Goal: Transaction & Acquisition: Purchase product/service

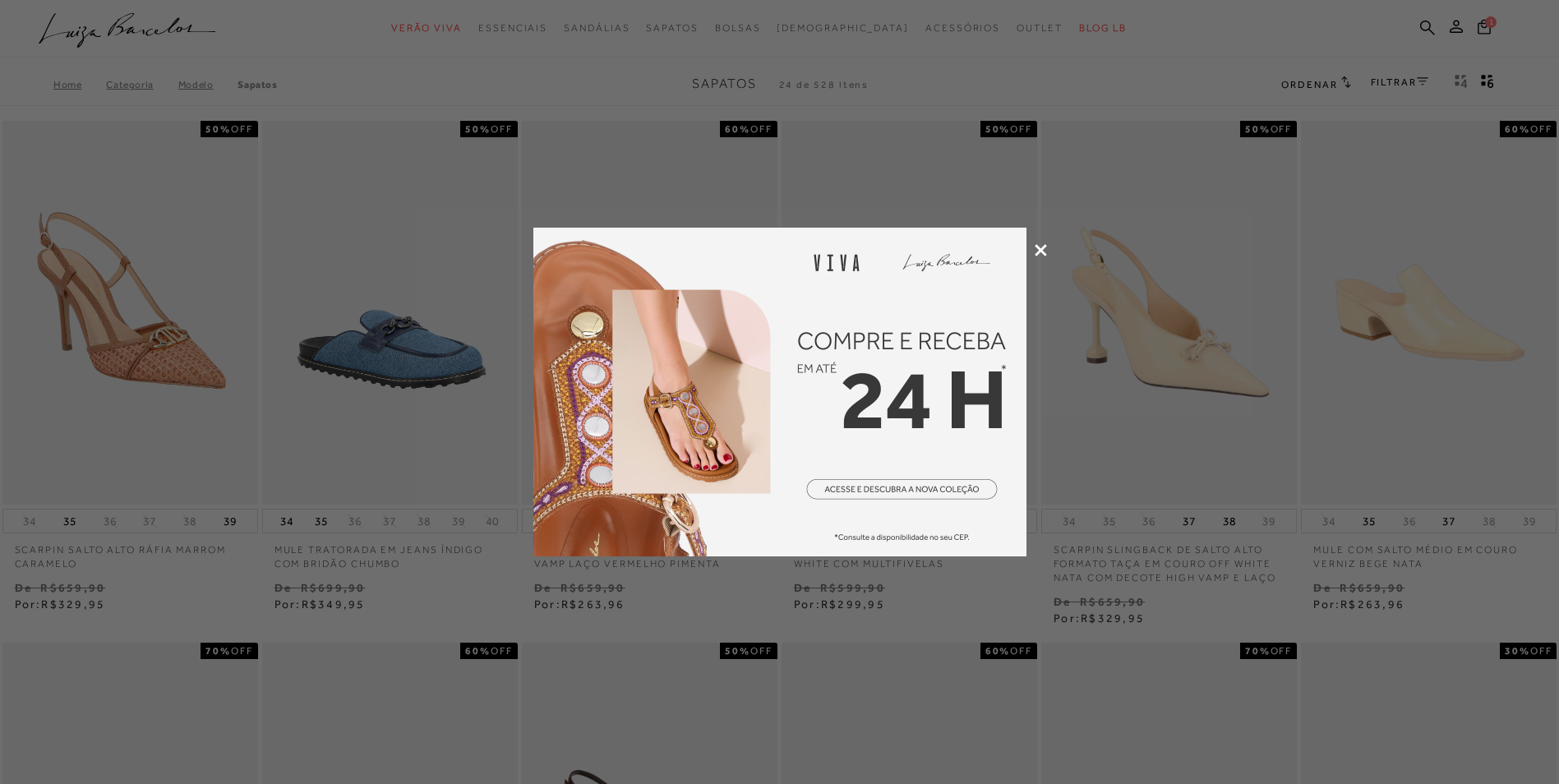
click at [1038, 246] on icon at bounding box center [1041, 250] width 12 height 12
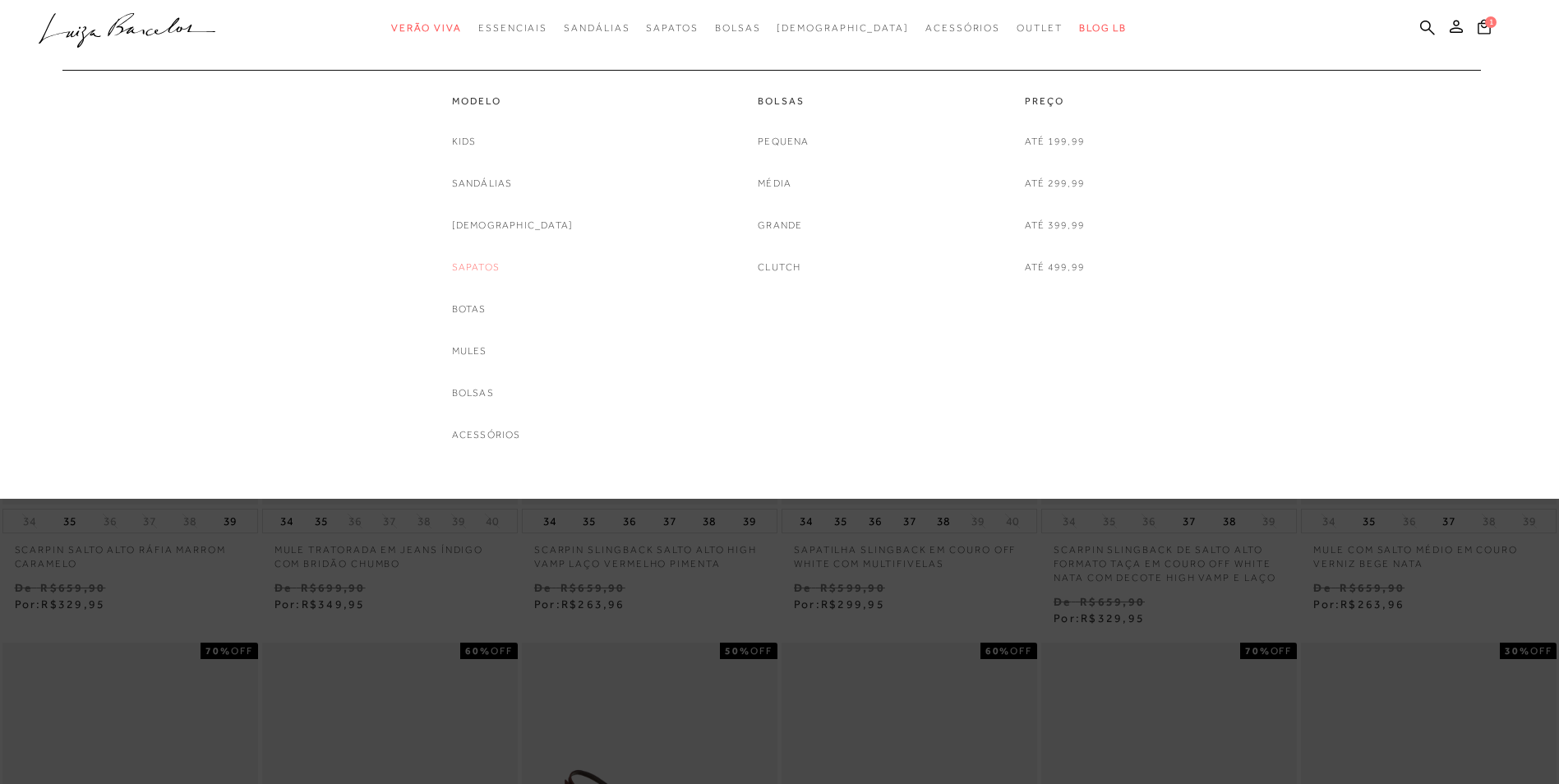
click at [500, 267] on link "Sapatos" at bounding box center [476, 267] width 47 height 18
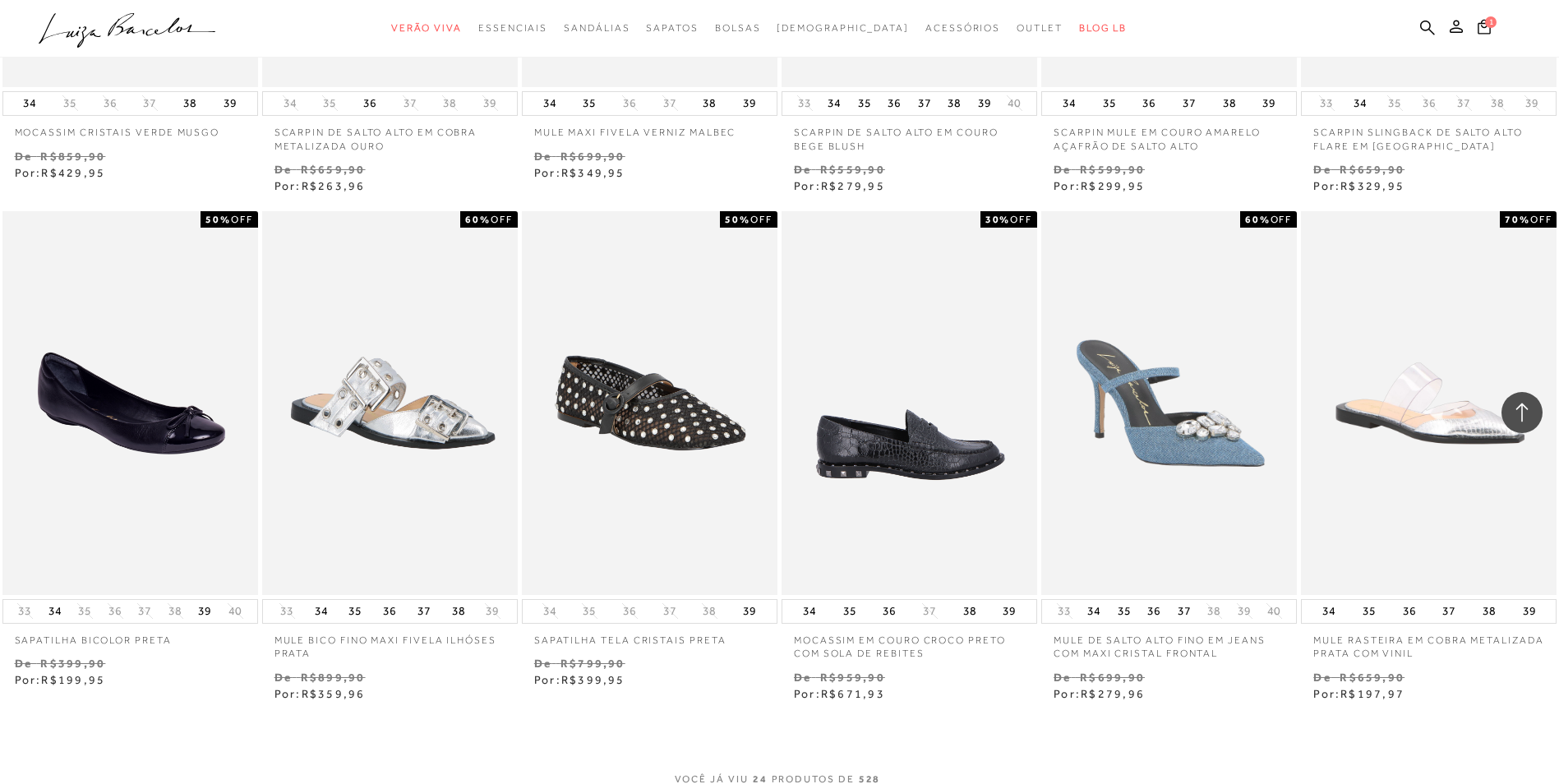
scroll to position [1561, 0]
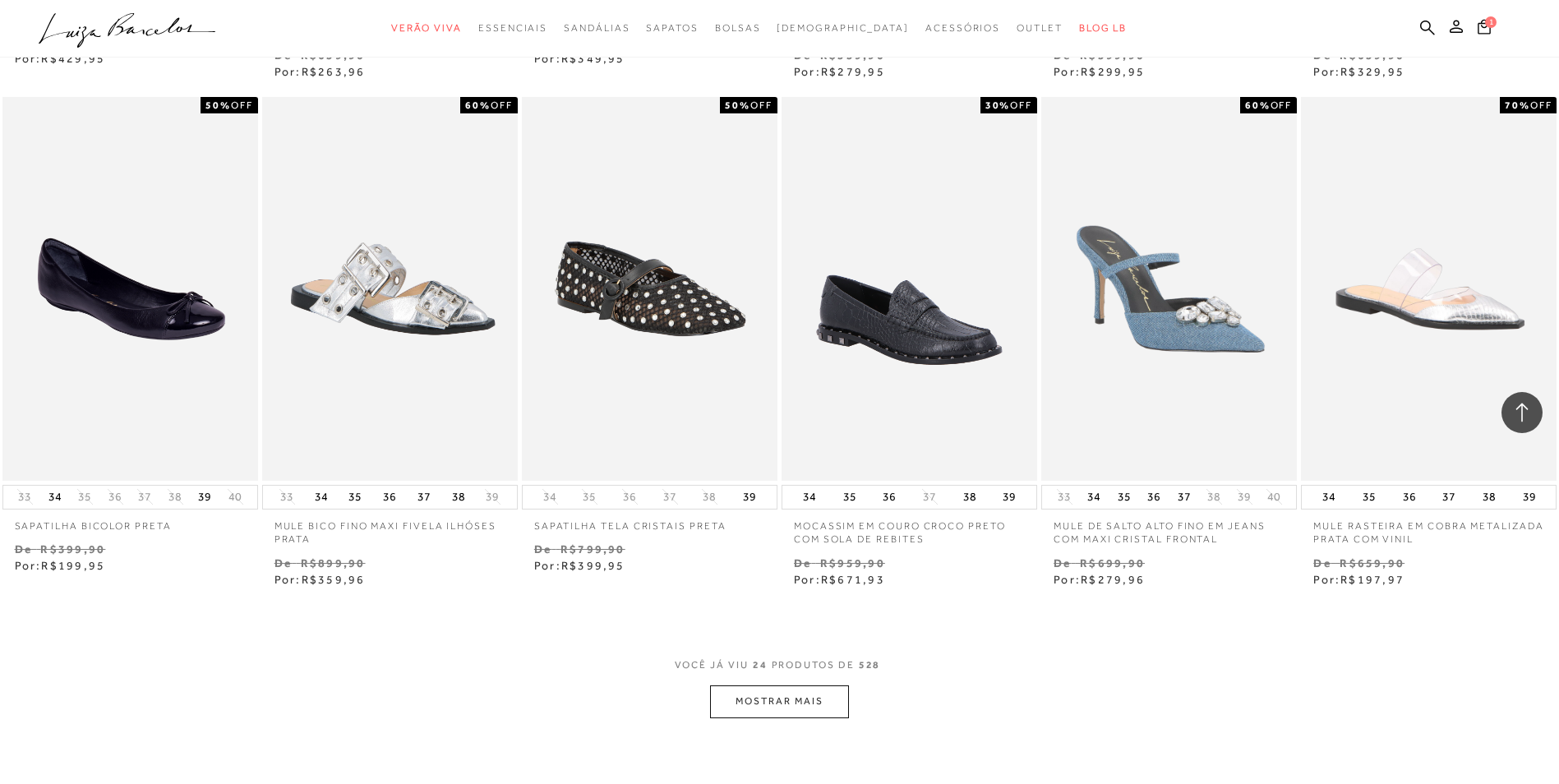
click at [779, 696] on button "MOSTRAR MAIS" at bounding box center [779, 701] width 138 height 32
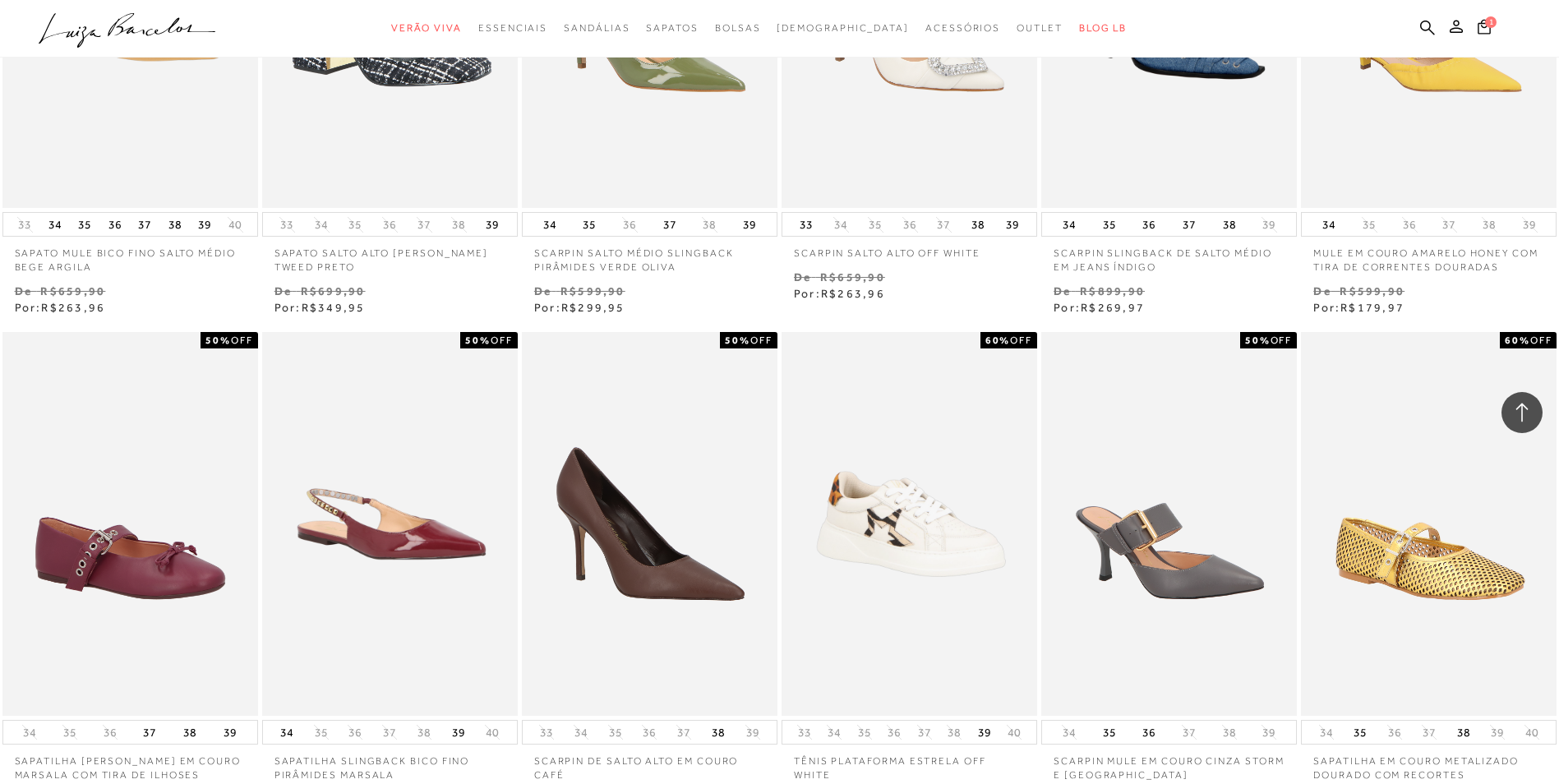
scroll to position [3615, 0]
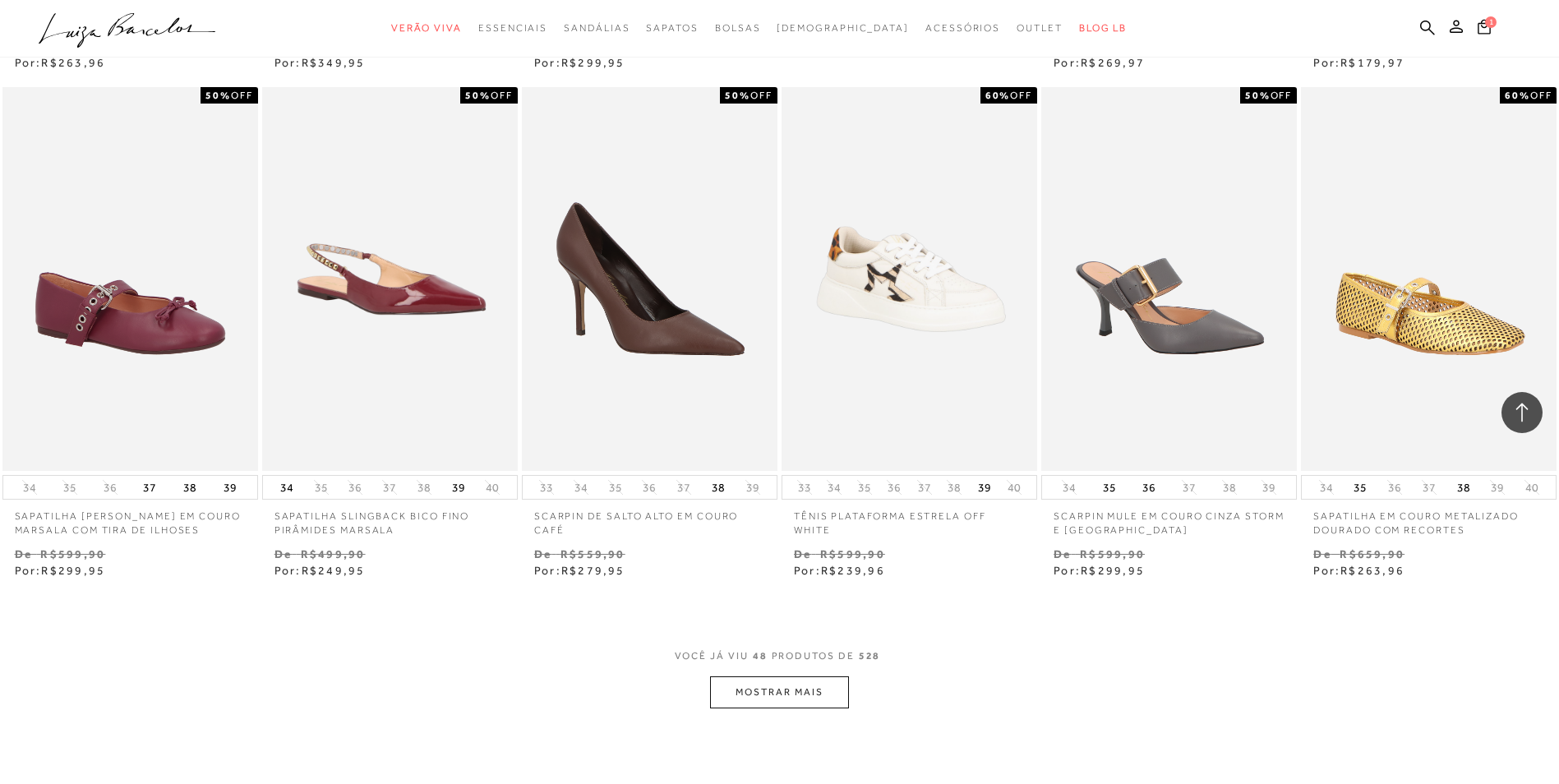
click at [762, 696] on button "MOSTRAR MAIS" at bounding box center [779, 692] width 138 height 32
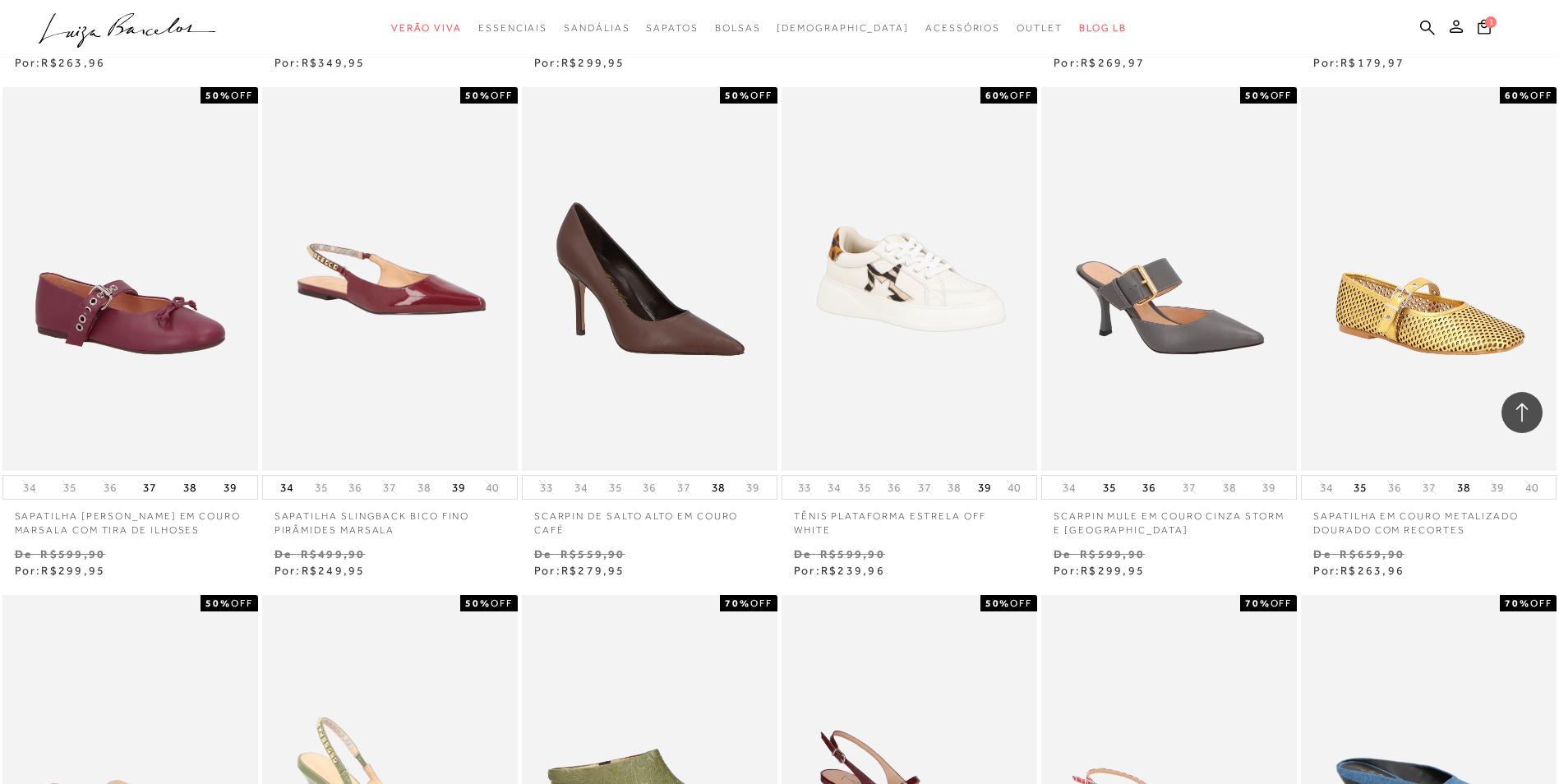
click at [771, 694] on img at bounding box center [651, 787] width 254 height 384
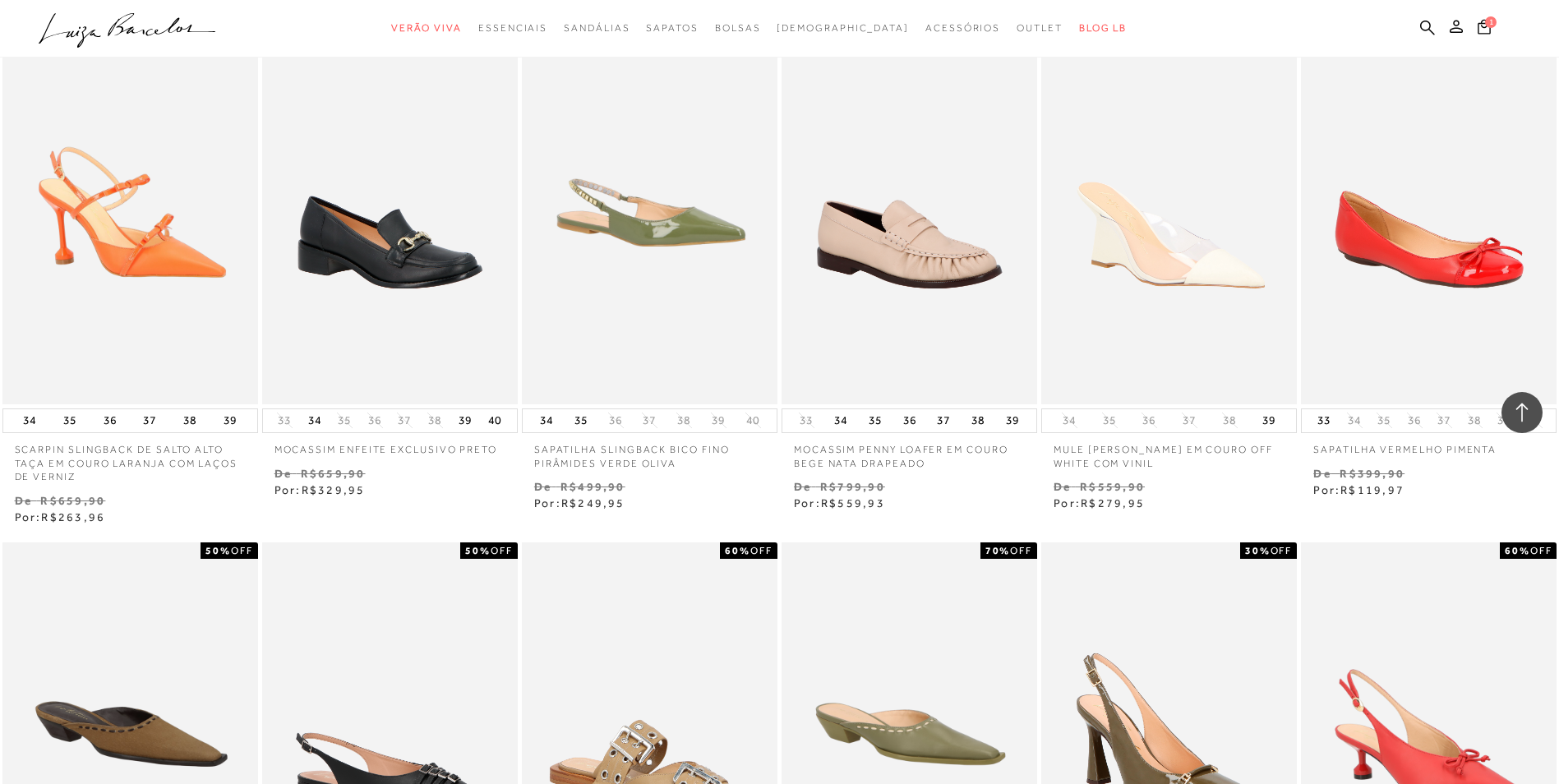
scroll to position [5834, 0]
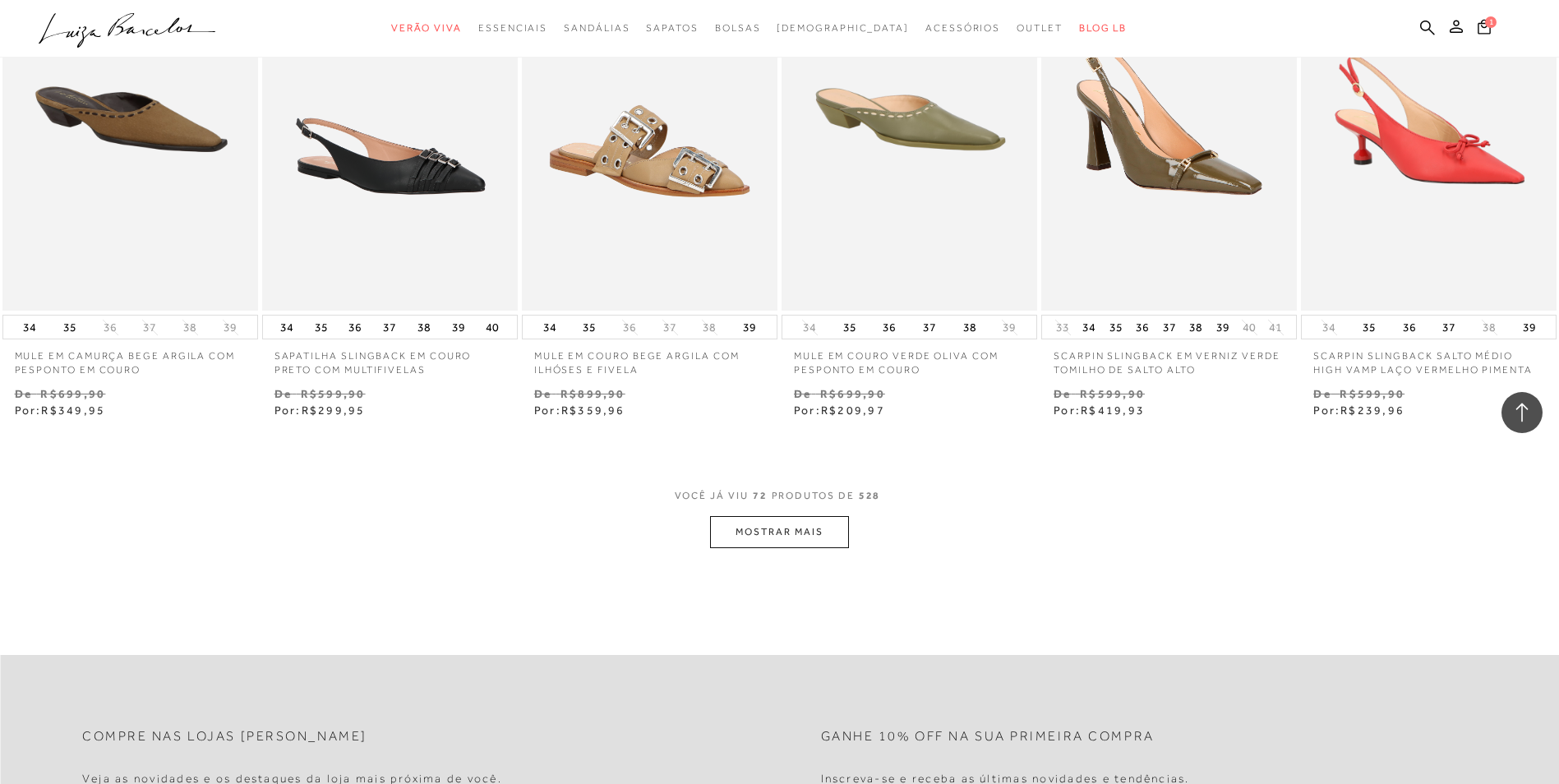
click at [764, 516] on button "MOSTRAR MAIS" at bounding box center [779, 531] width 138 height 32
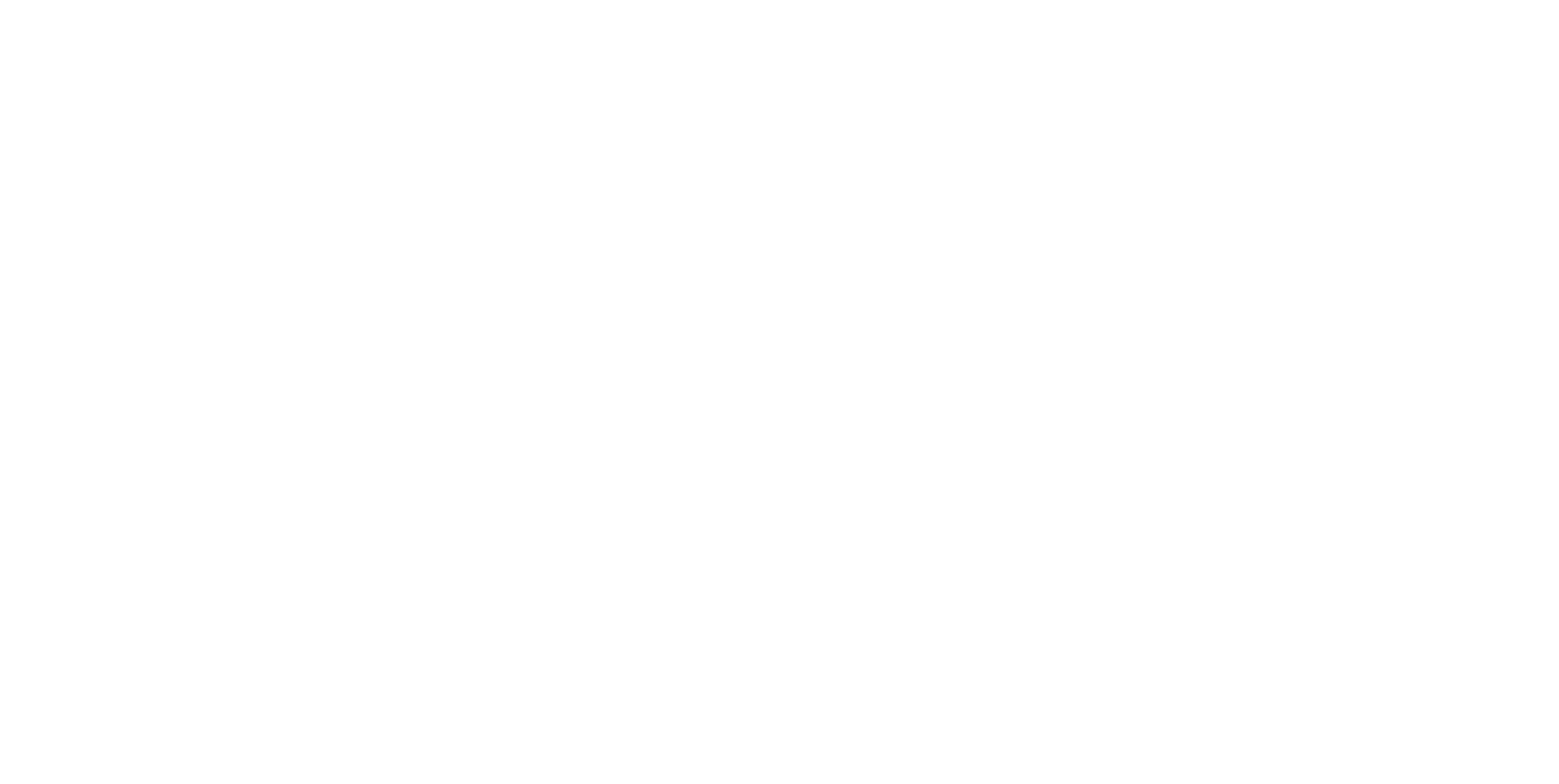
scroll to position [0, 0]
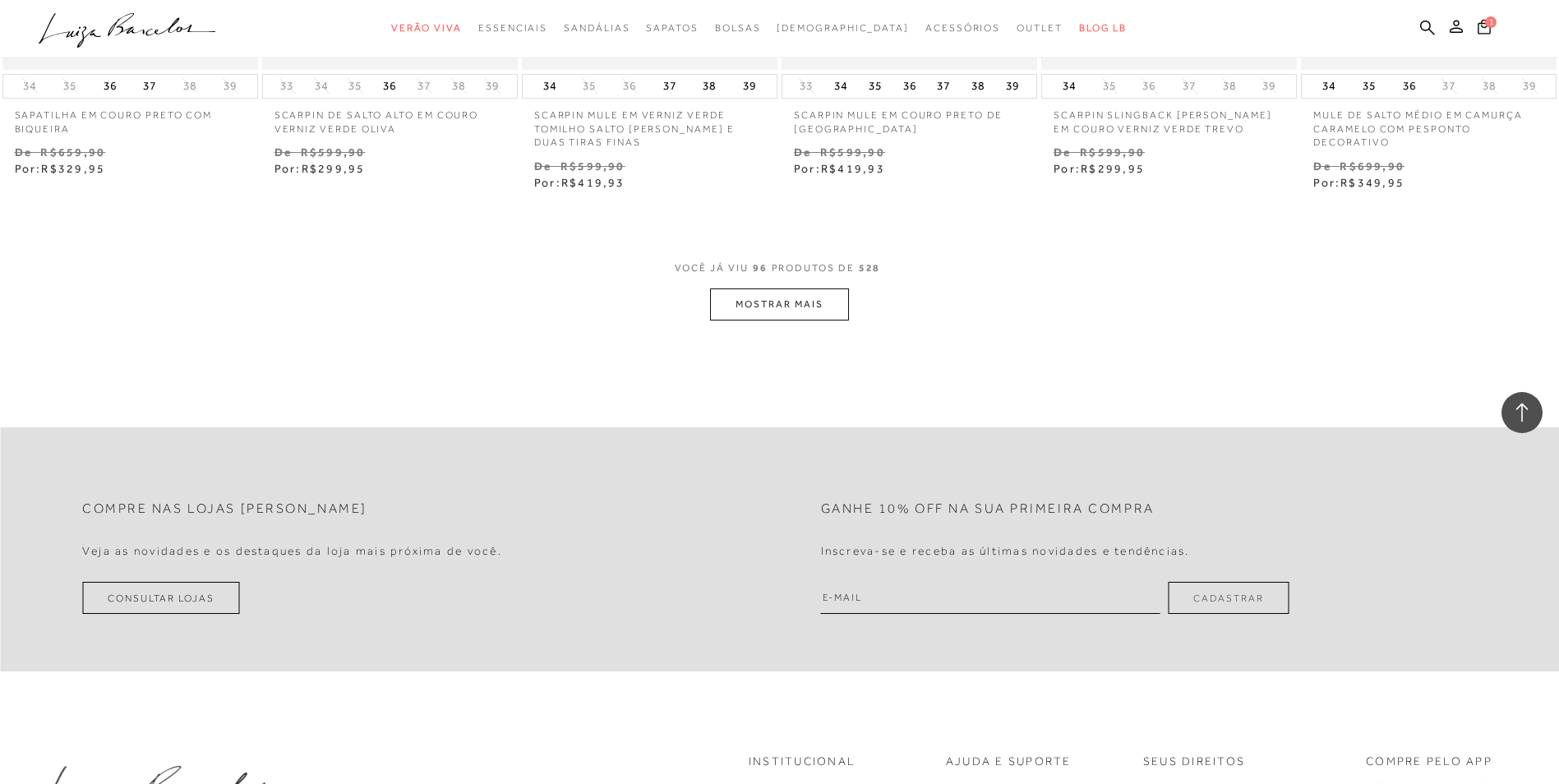
scroll to position [8135, 0]
click at [795, 298] on button "MOSTRAR MAIS" at bounding box center [779, 303] width 138 height 32
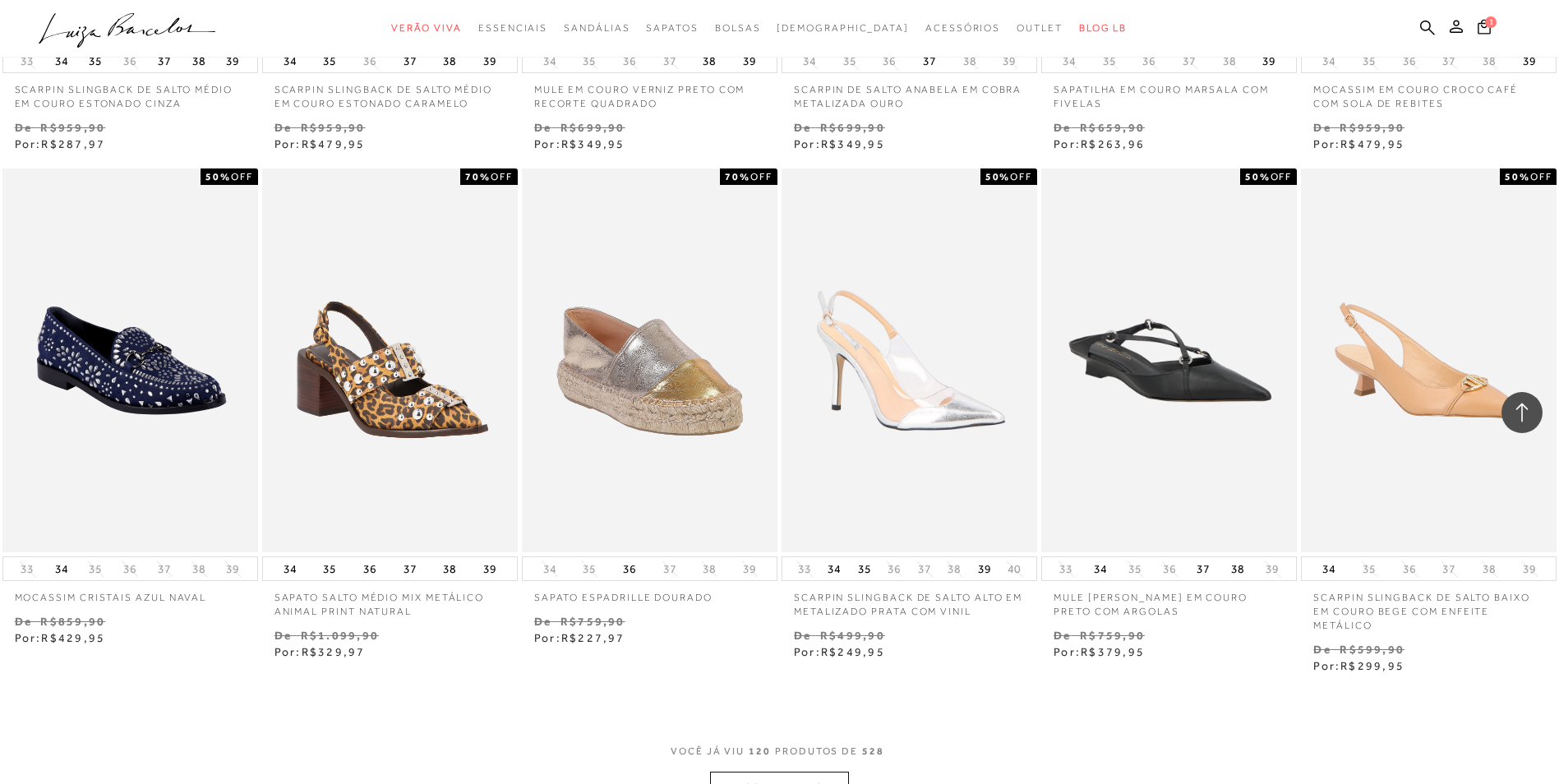
scroll to position [9777, 0]
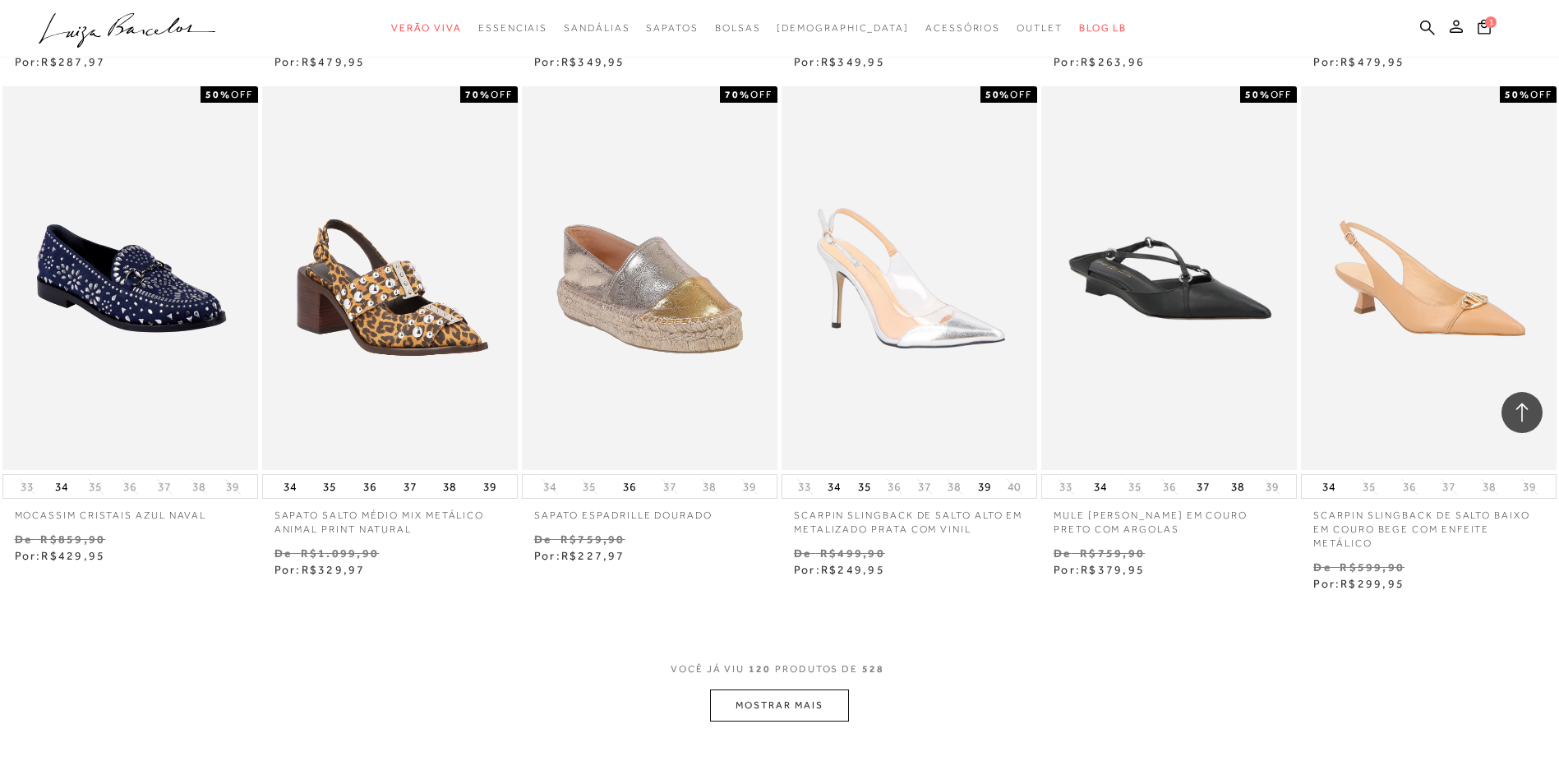
click at [765, 692] on button "MOSTRAR MAIS" at bounding box center [779, 705] width 138 height 32
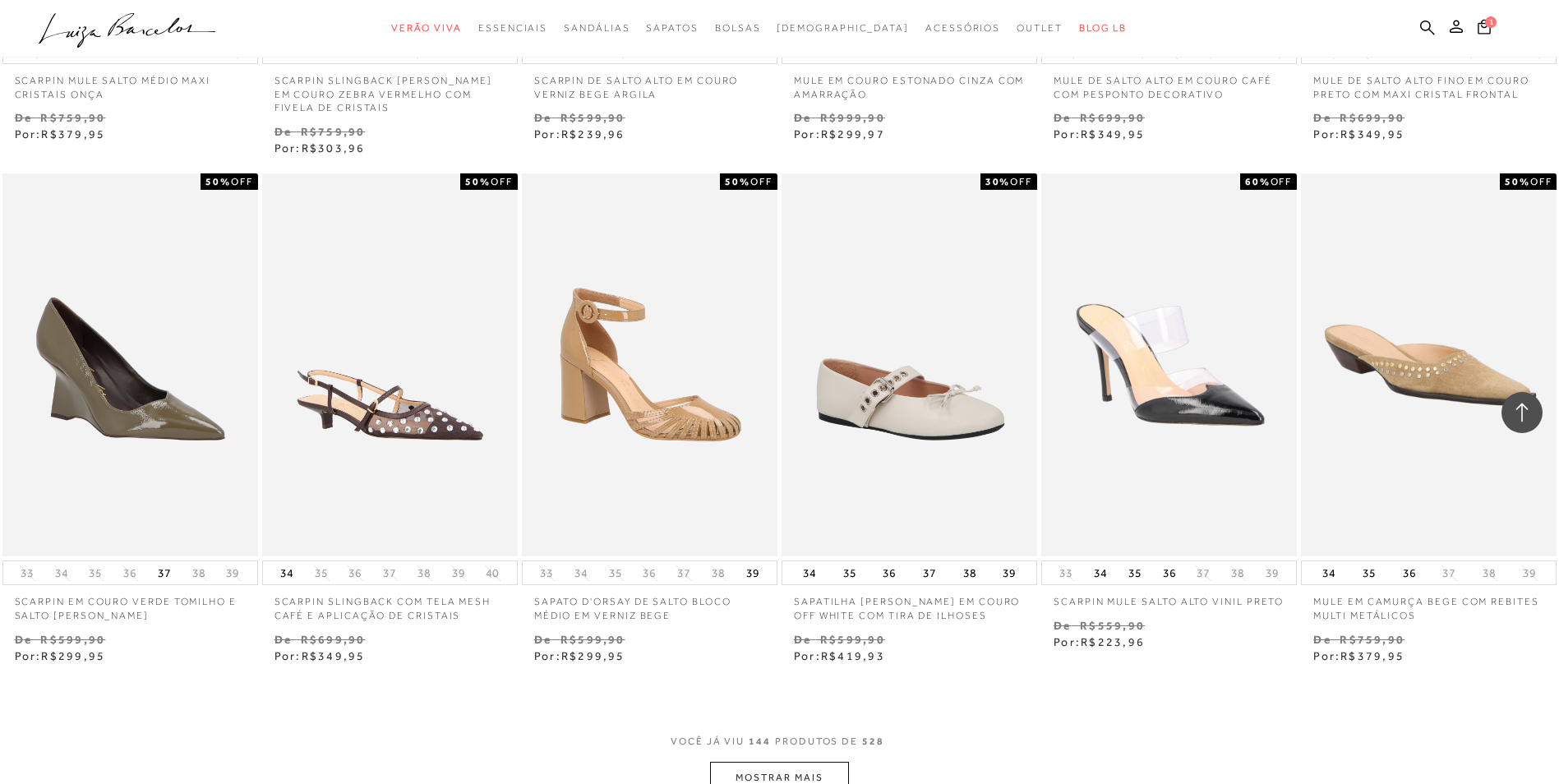
scroll to position [11913, 0]
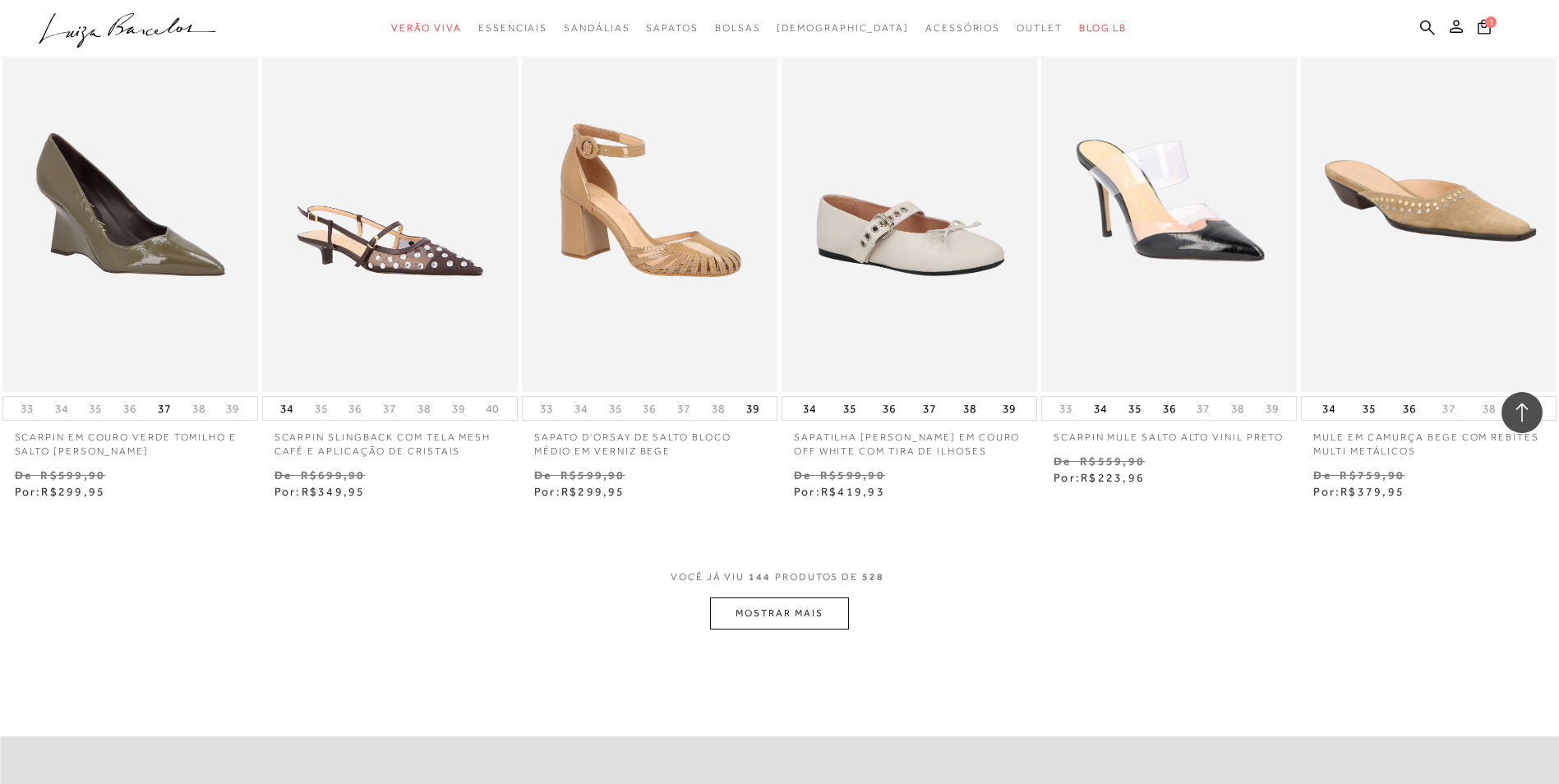
click at [747, 602] on button "MOSTRAR MAIS" at bounding box center [779, 613] width 138 height 32
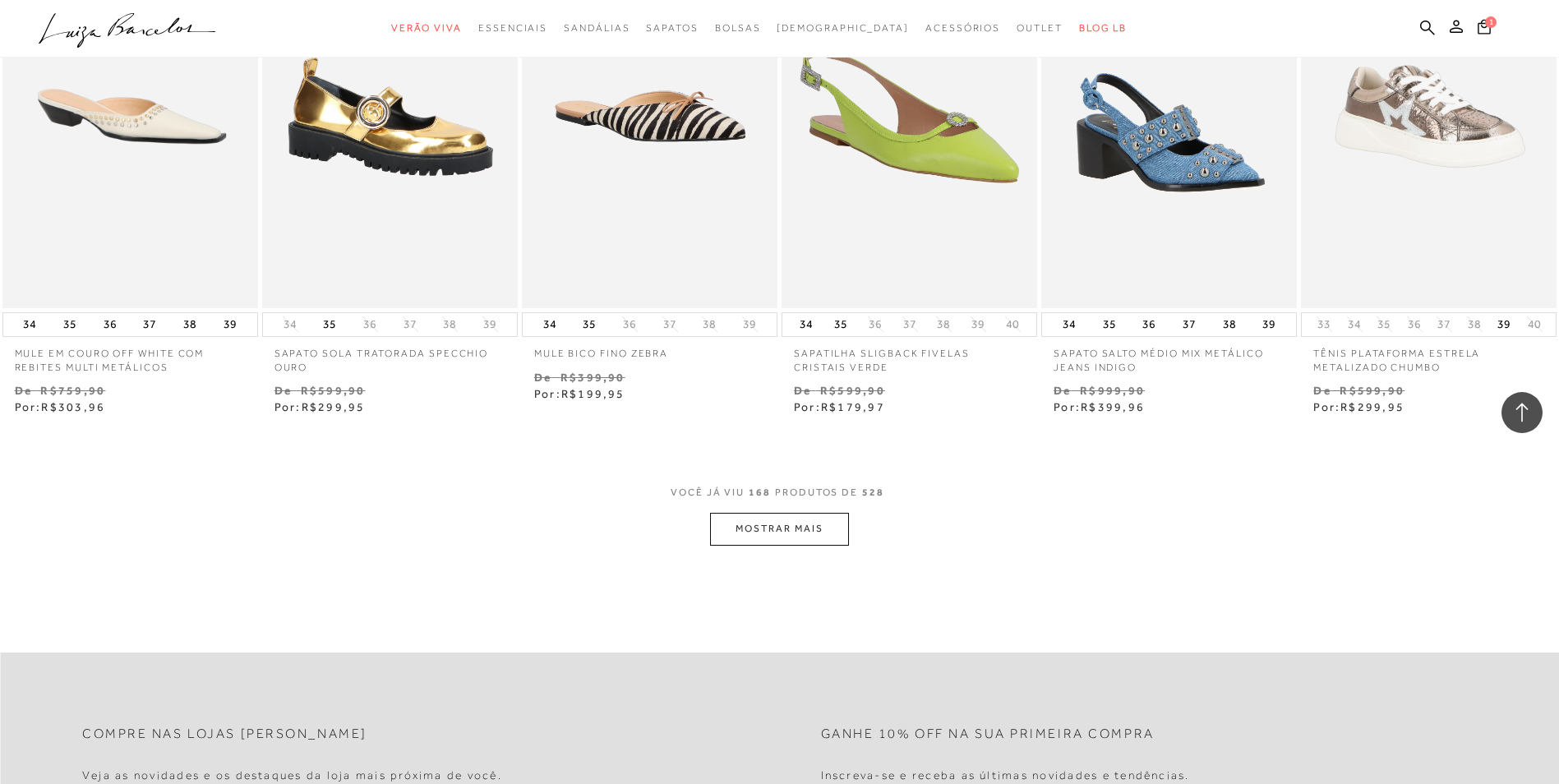
scroll to position [14132, 0]
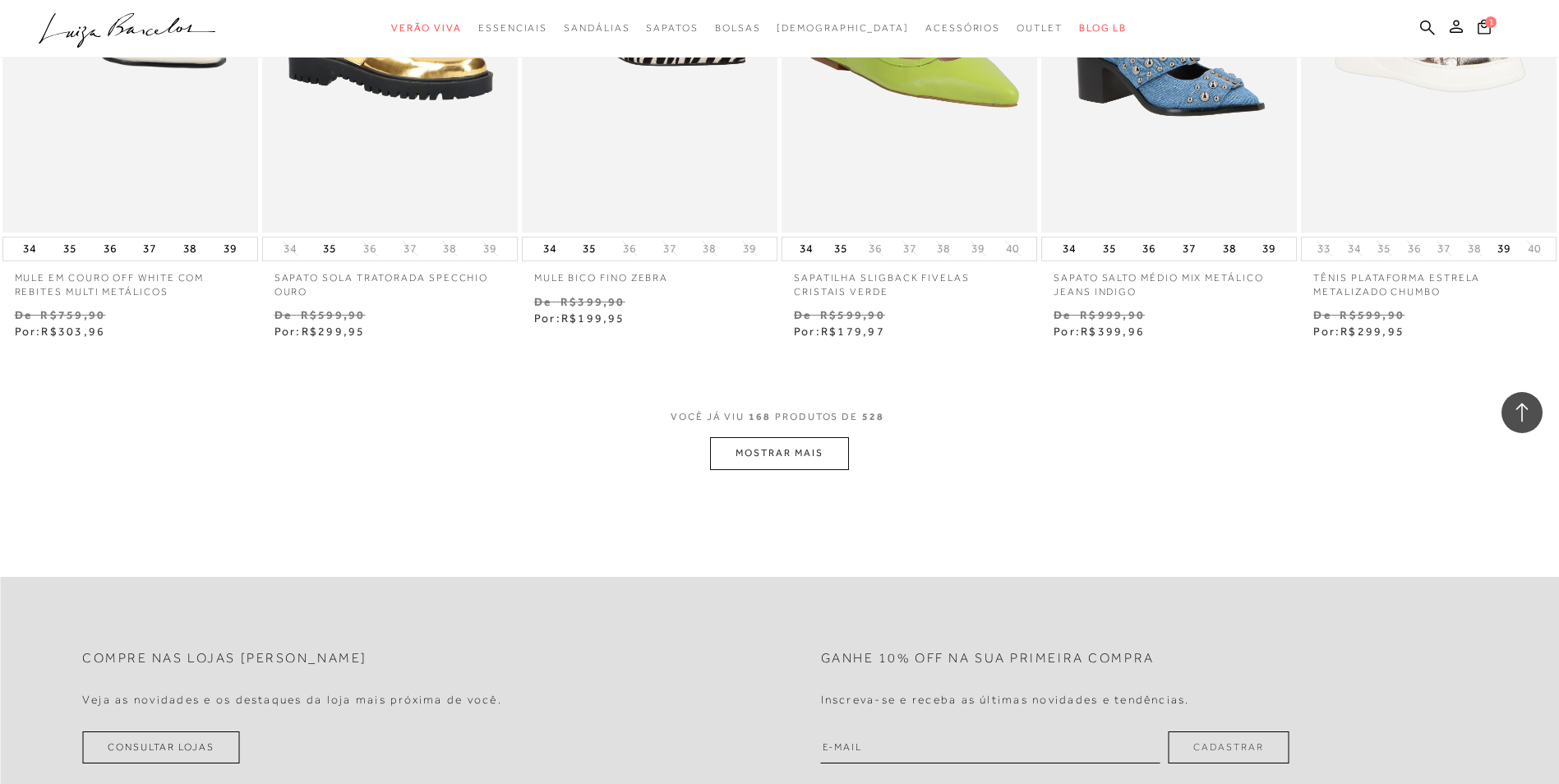
click at [810, 437] on button "MOSTRAR MAIS" at bounding box center [779, 453] width 138 height 32
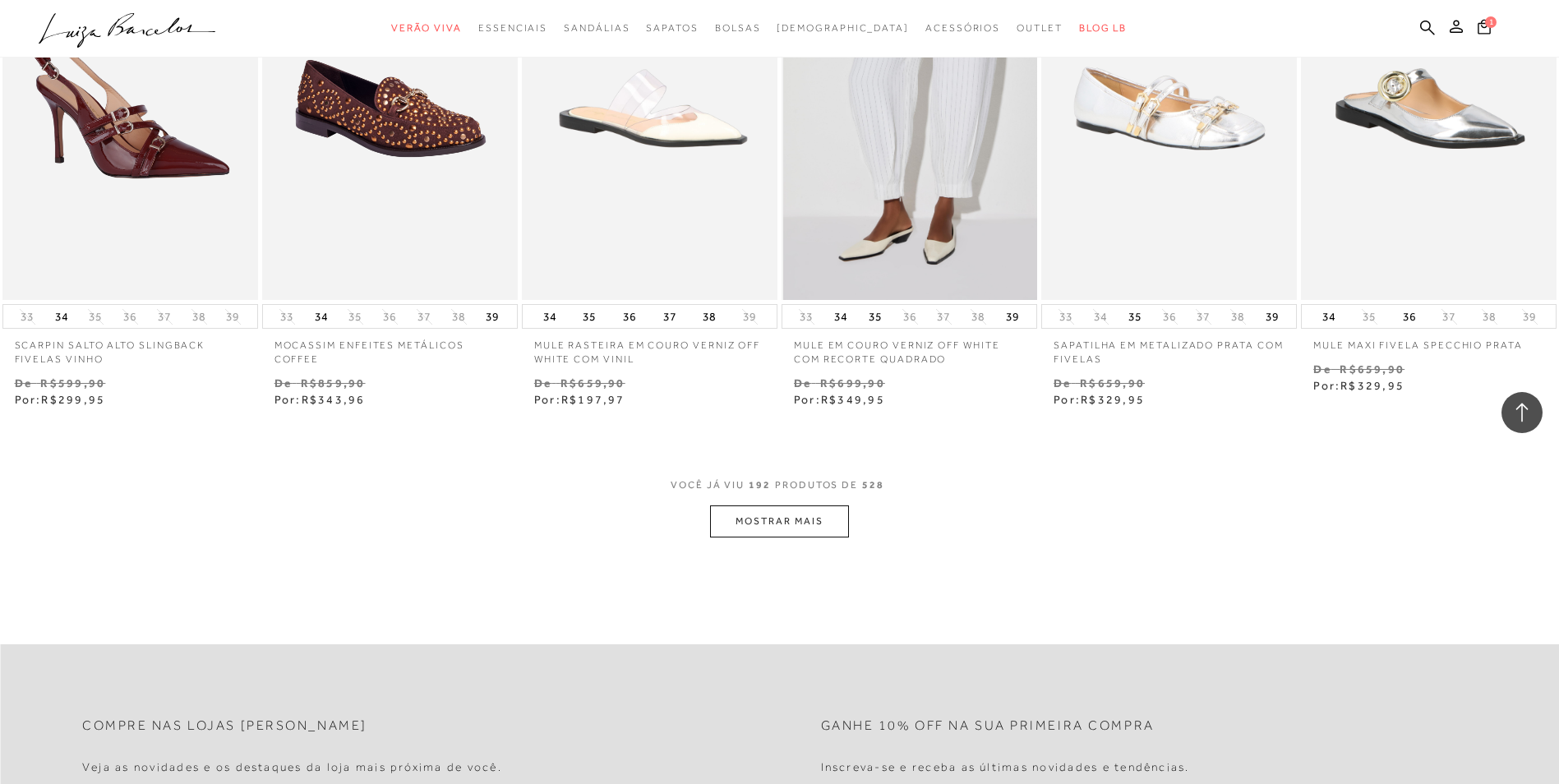
scroll to position [16268, 0]
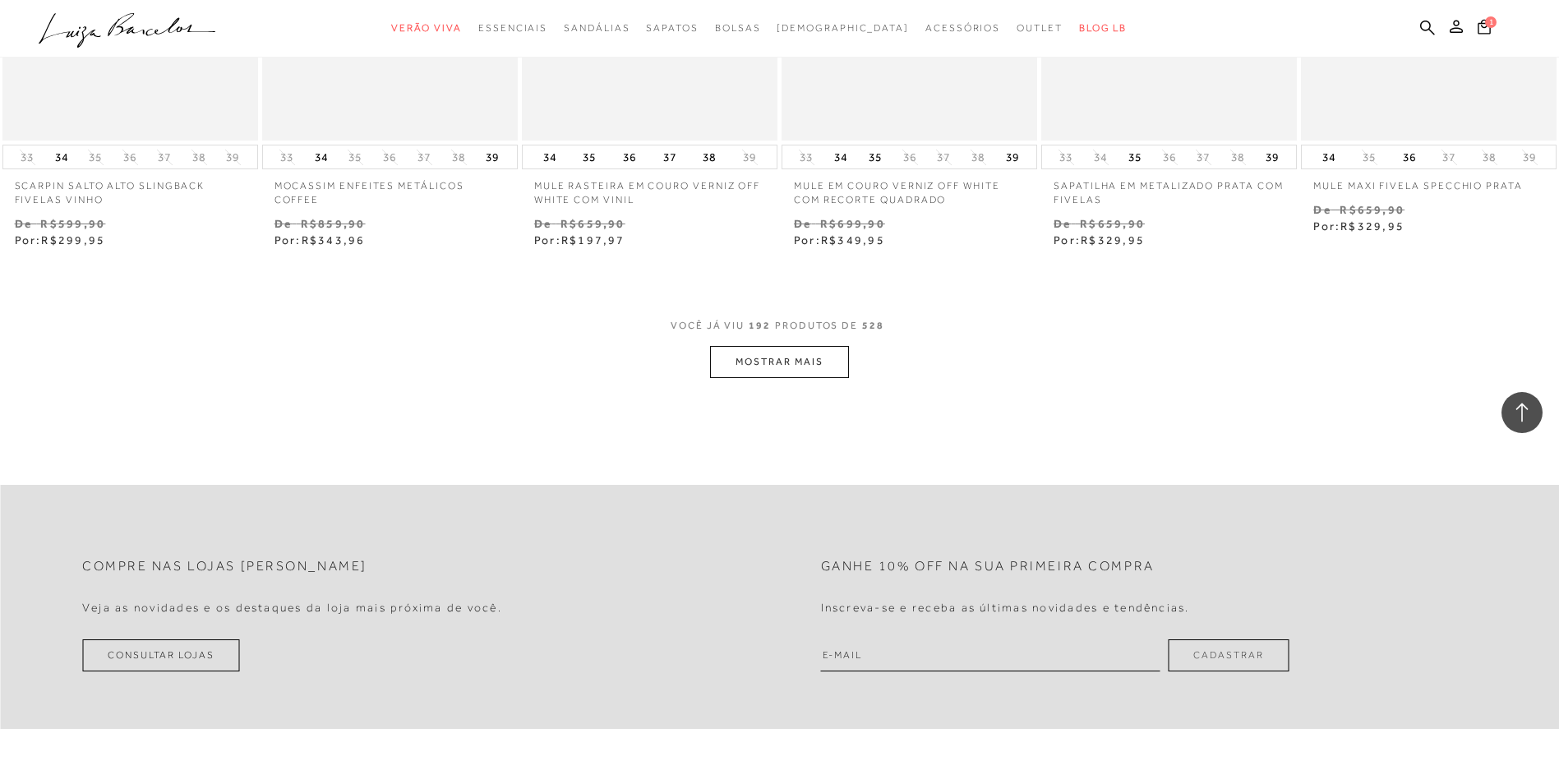
click at [776, 346] on button "MOSTRAR MAIS" at bounding box center [779, 361] width 138 height 32
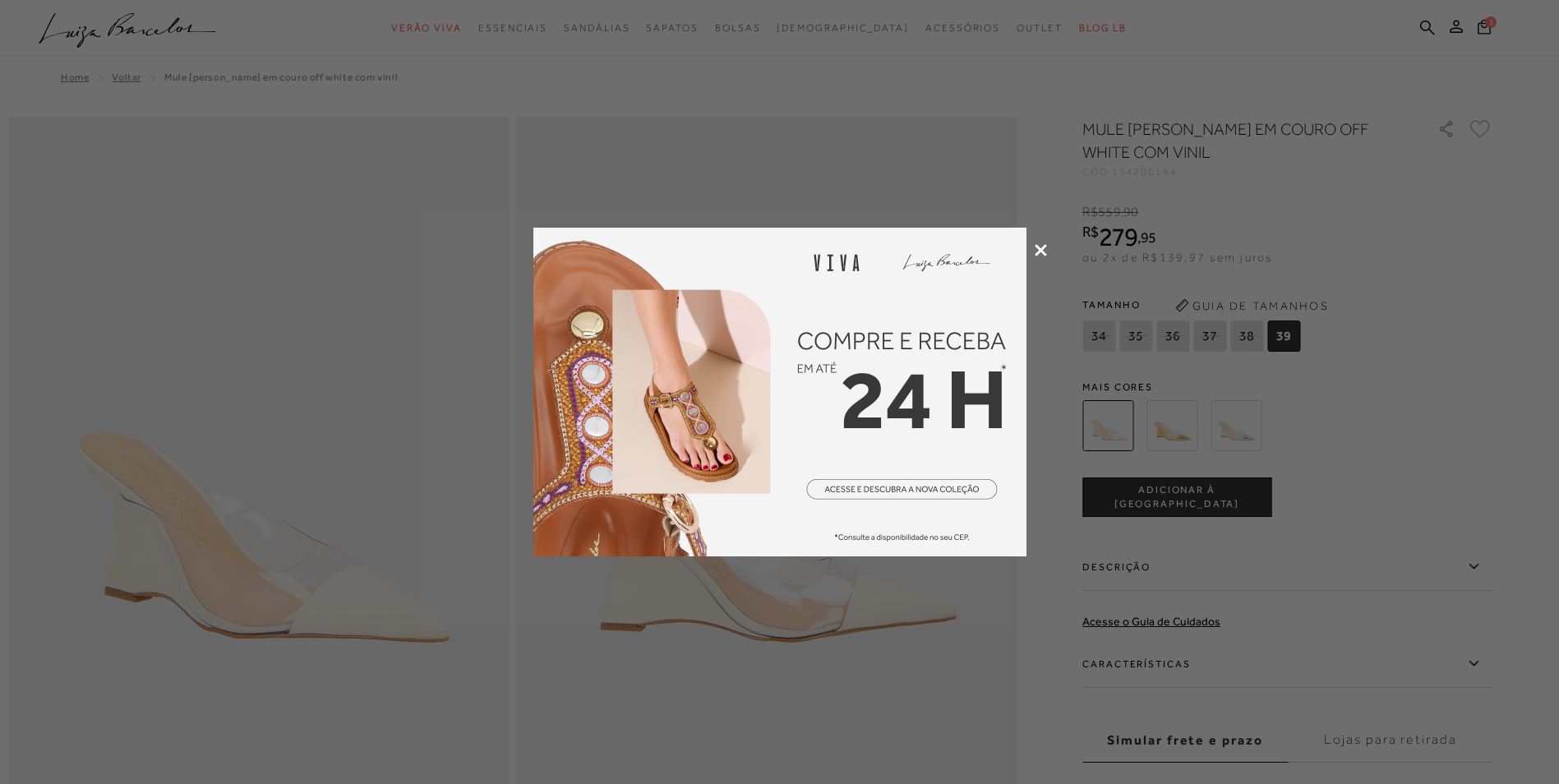
click at [1041, 251] on icon at bounding box center [1041, 250] width 12 height 12
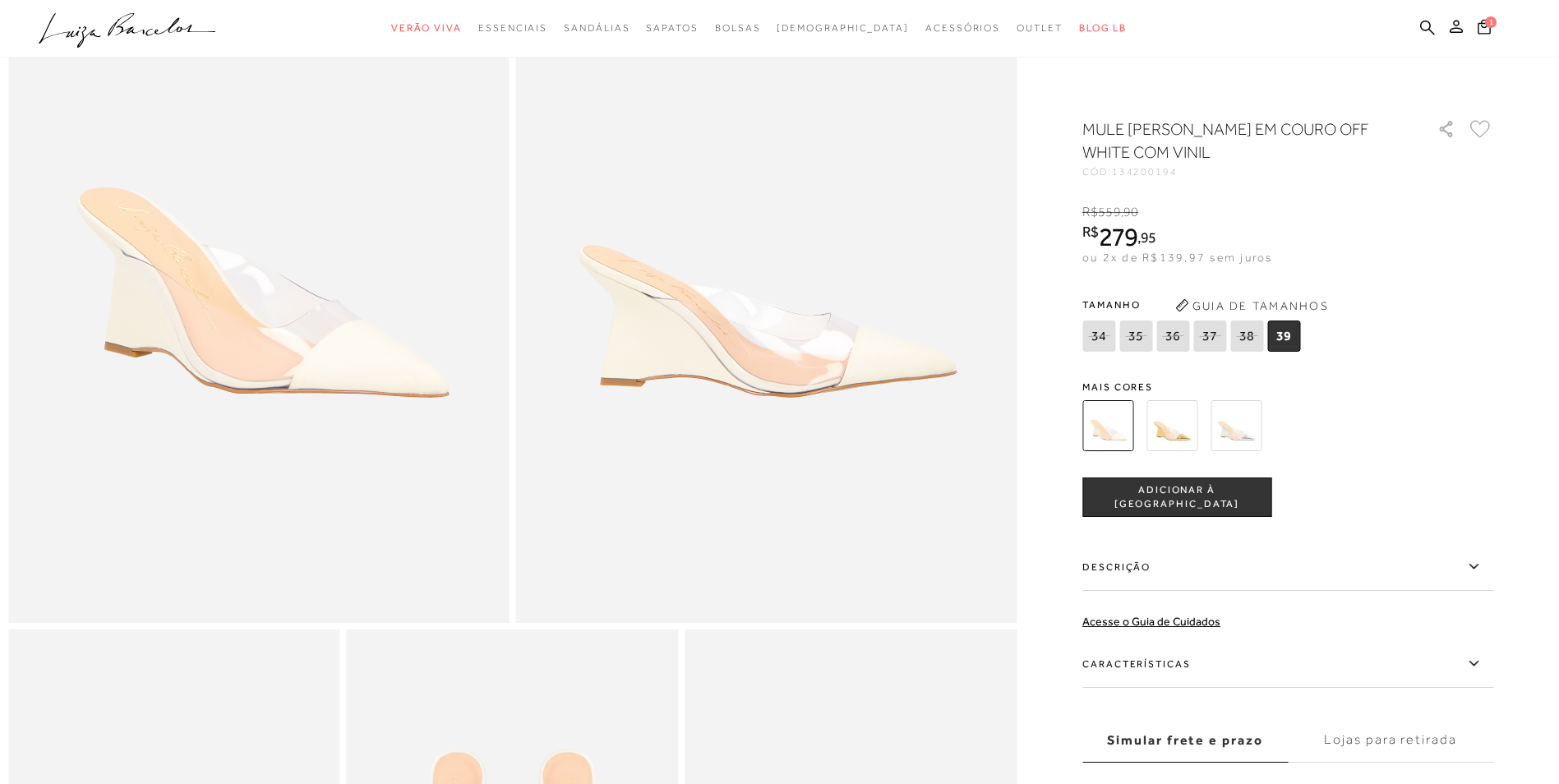
scroll to position [246, 0]
click at [1478, 662] on icon at bounding box center [1473, 663] width 9 height 5
click at [0, 0] on input "Características" at bounding box center [0, 0] width 0 height 0
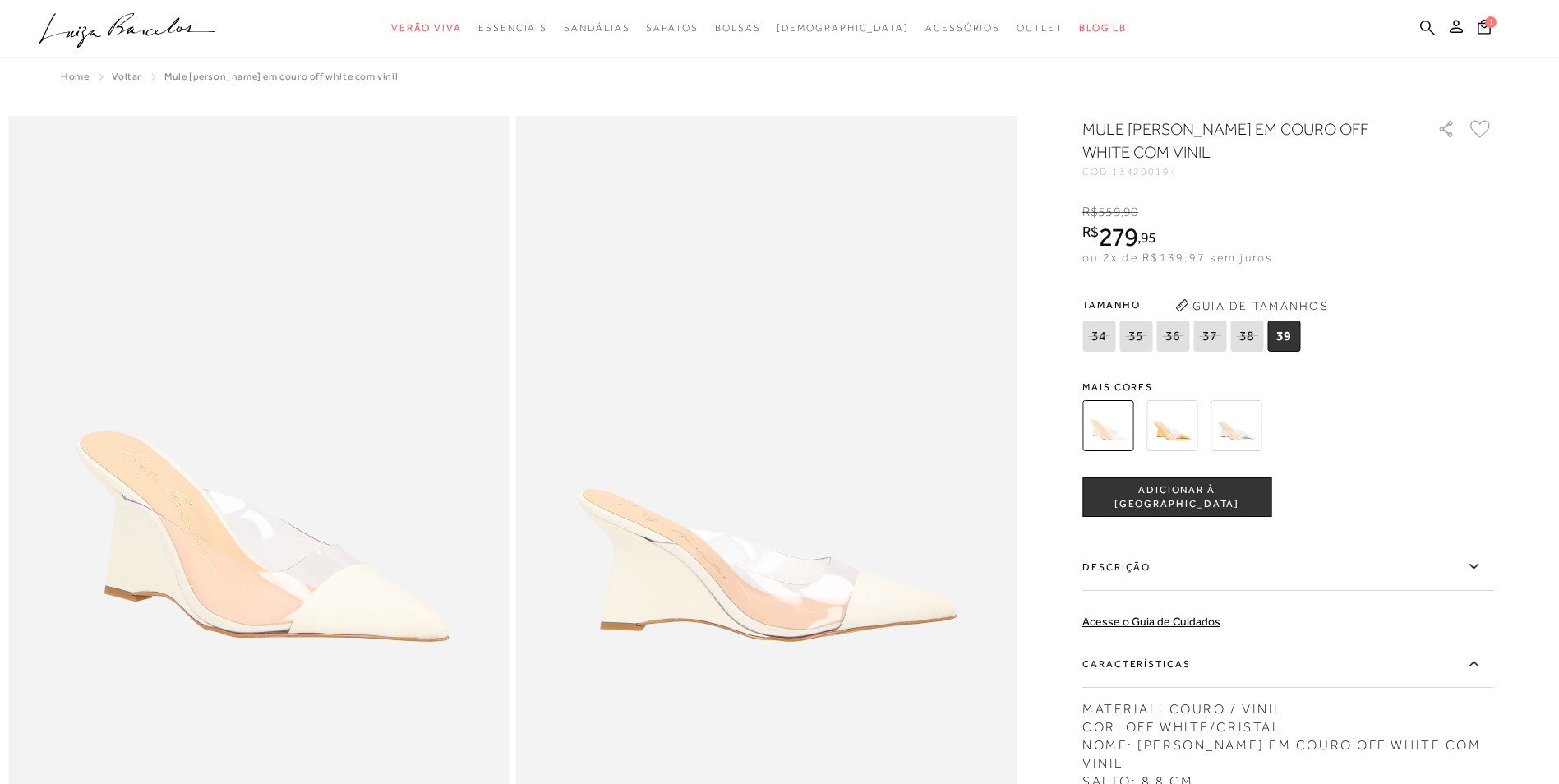
scroll to position [0, 0]
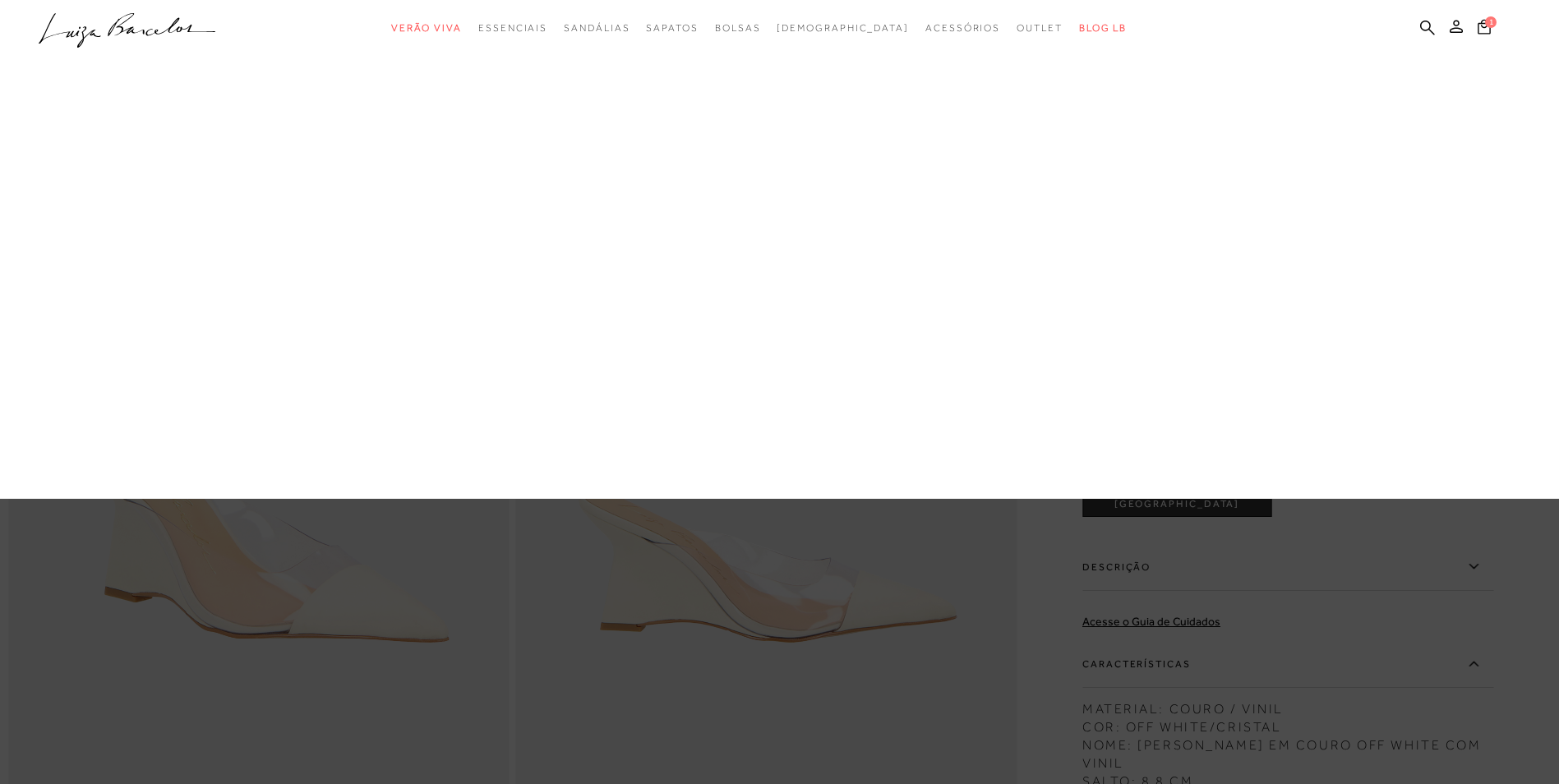
drag, startPoint x: 497, startPoint y: 390, endPoint x: 576, endPoint y: 340, distance: 93.5
click at [0, 0] on link "Bolsas" at bounding box center [0, 0] width 0 height 0
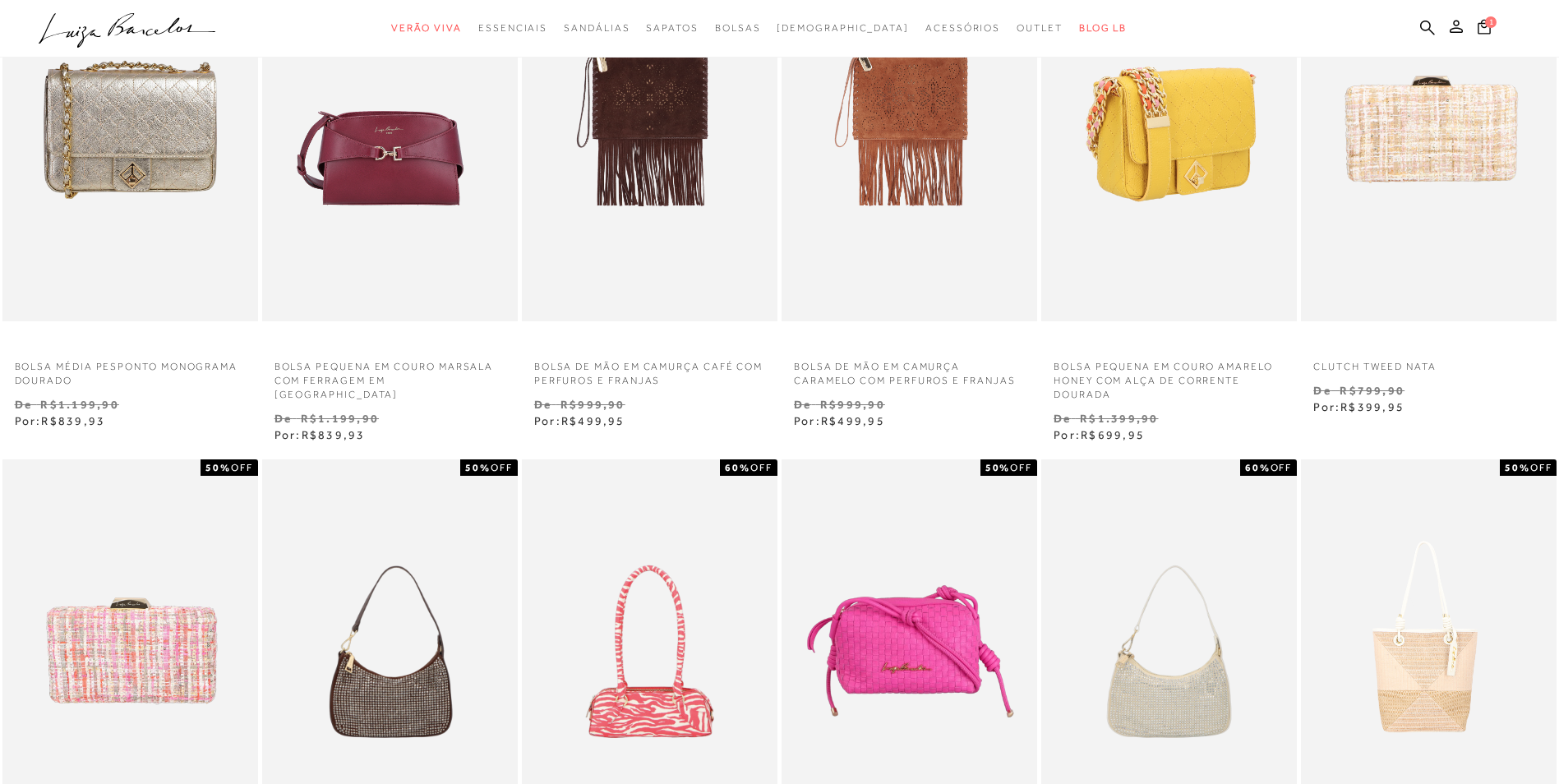
scroll to position [410, 0]
